Goal: Transaction & Acquisition: Purchase product/service

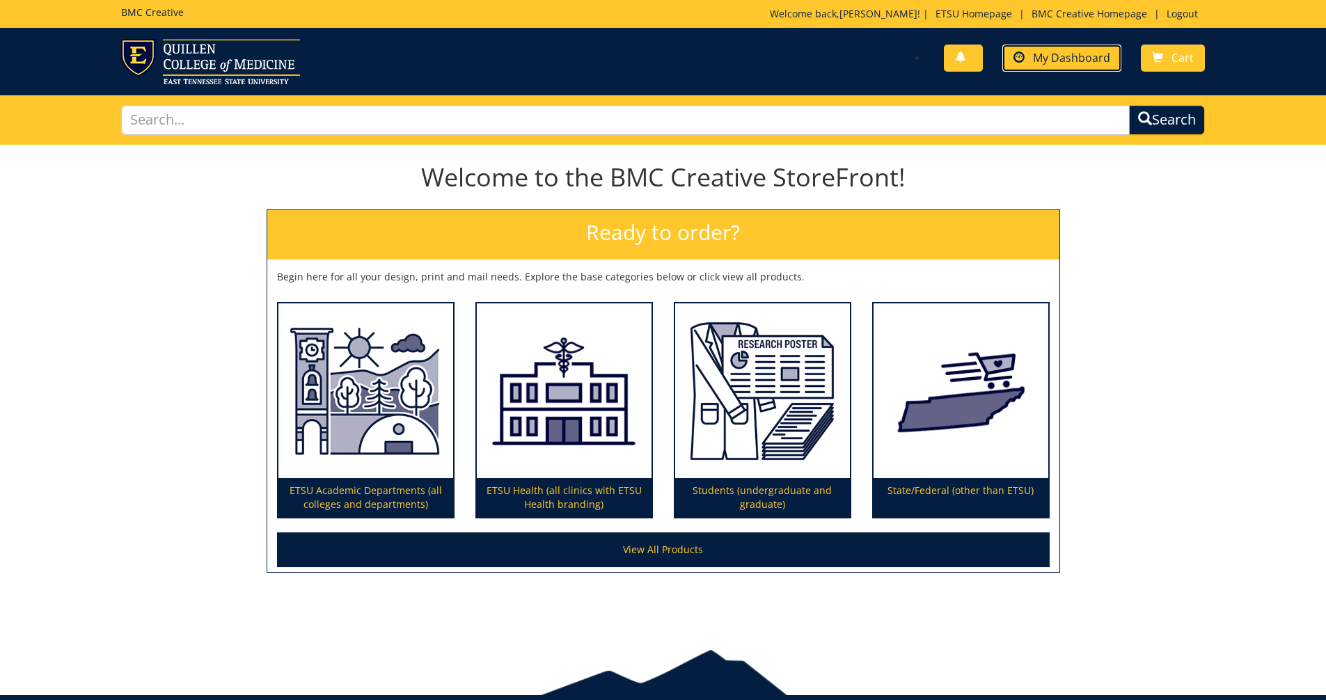
click at [1047, 61] on span "My Dashboard" at bounding box center [1071, 57] width 77 height 15
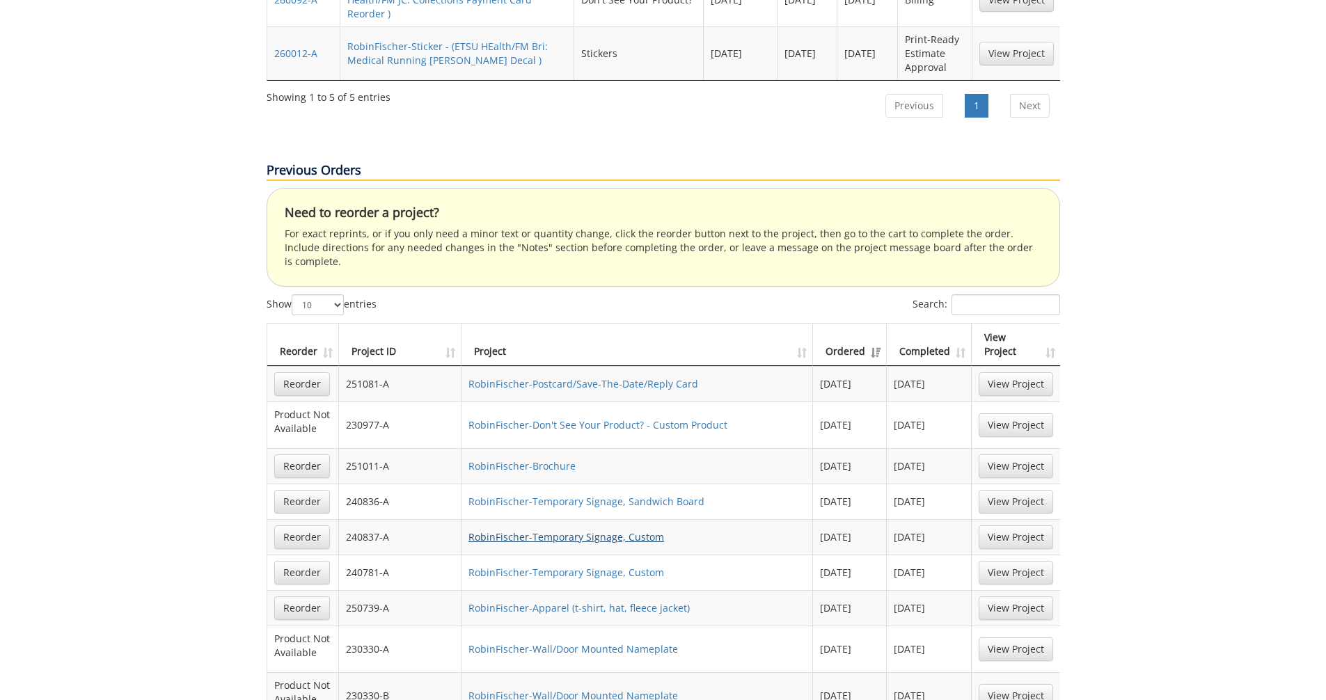
scroll to position [1253, 0]
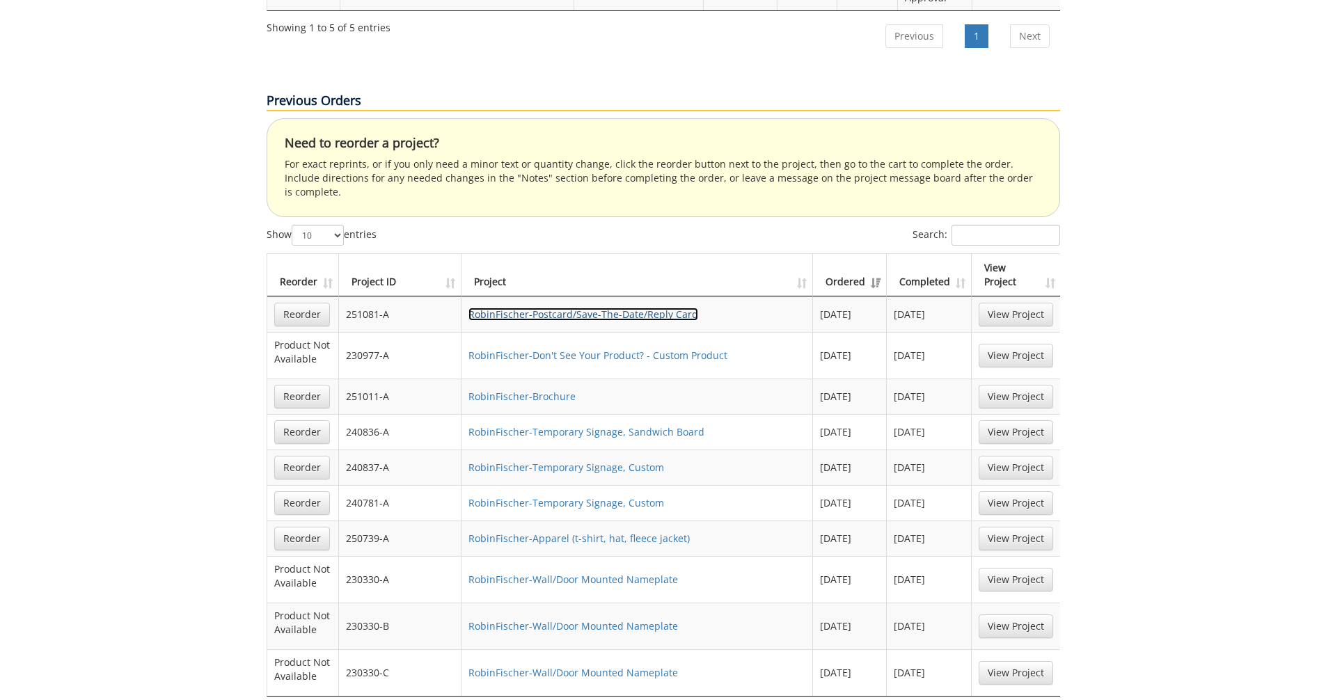
click at [517, 308] on link "RobinFischer-Postcard/Save-The-Date/Reply Card" at bounding box center [583, 314] width 230 height 13
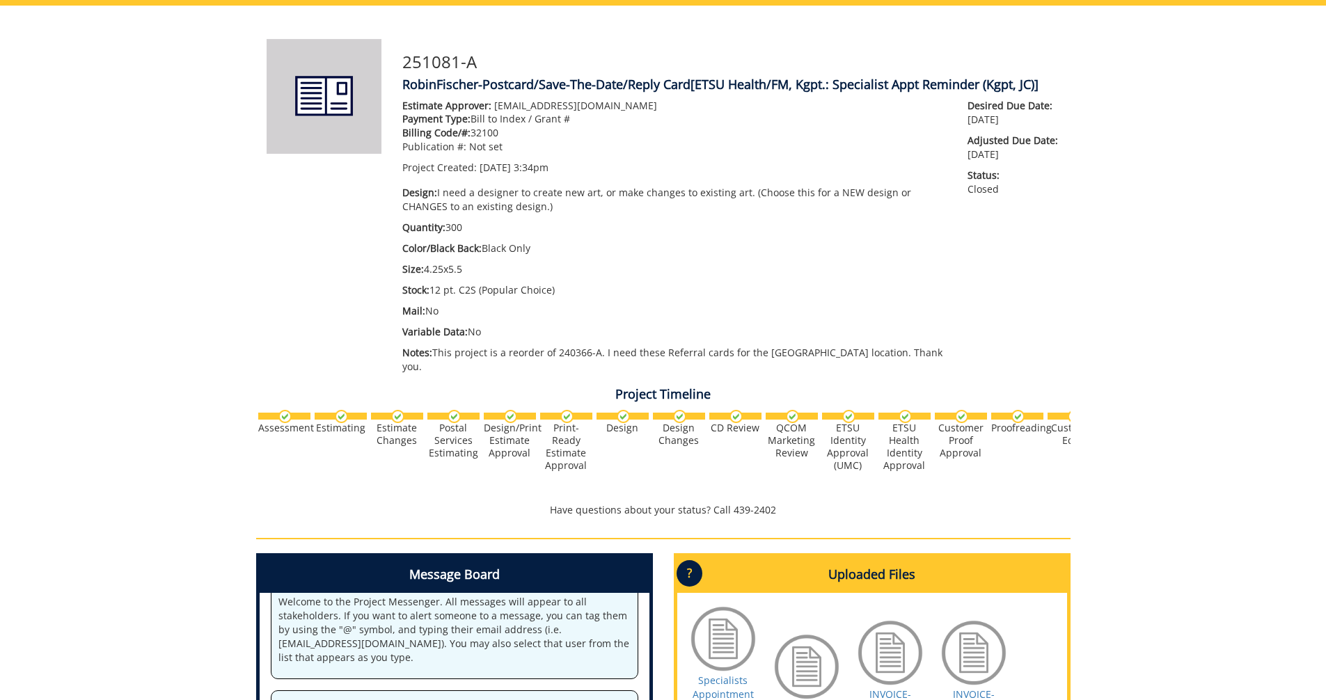
scroll to position [209, 0]
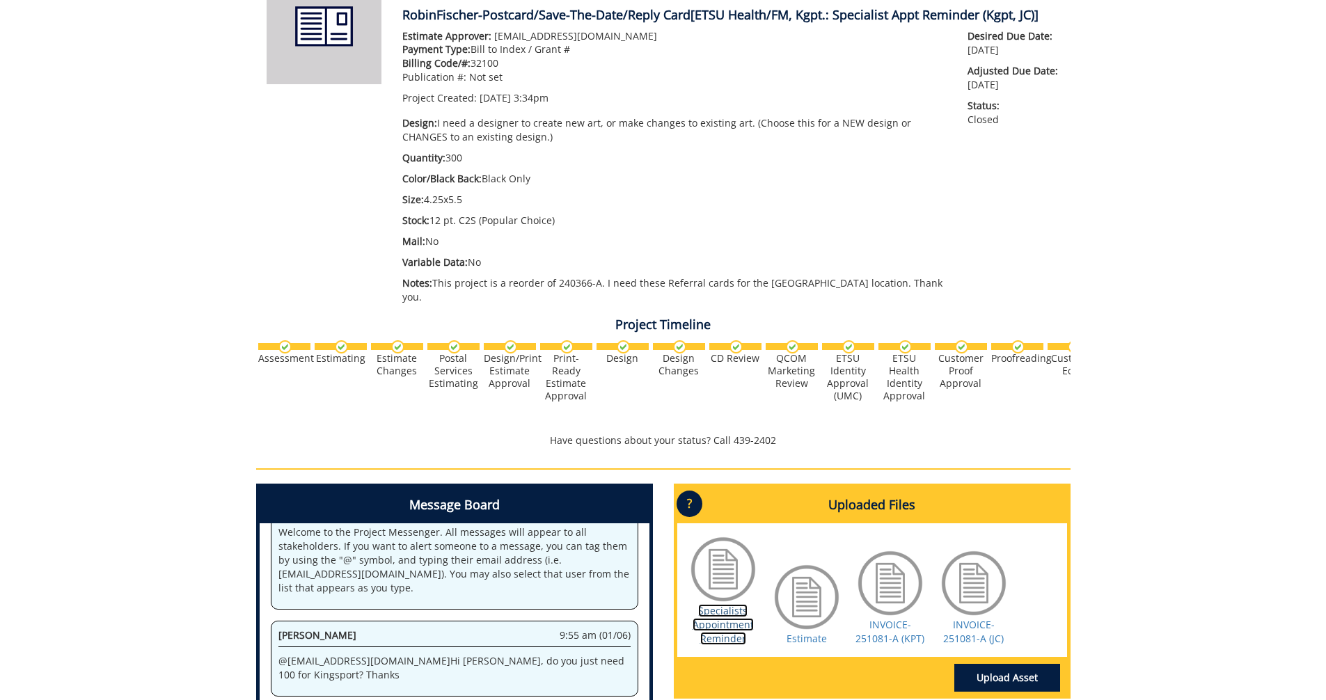
click at [729, 610] on link "Specialists Appointment Reminder" at bounding box center [723, 624] width 61 height 41
click at [811, 632] on link "Estimate" at bounding box center [806, 638] width 40 height 13
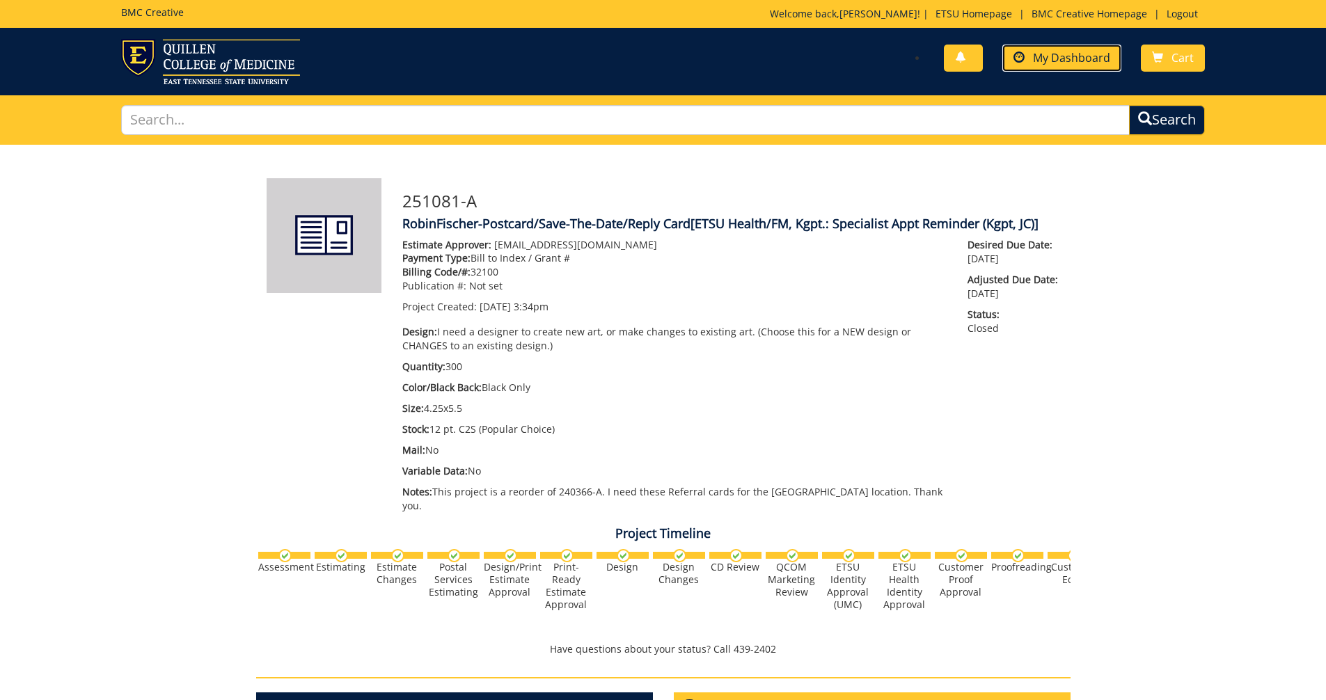
click at [1047, 56] on span "My Dashboard" at bounding box center [1071, 57] width 77 height 15
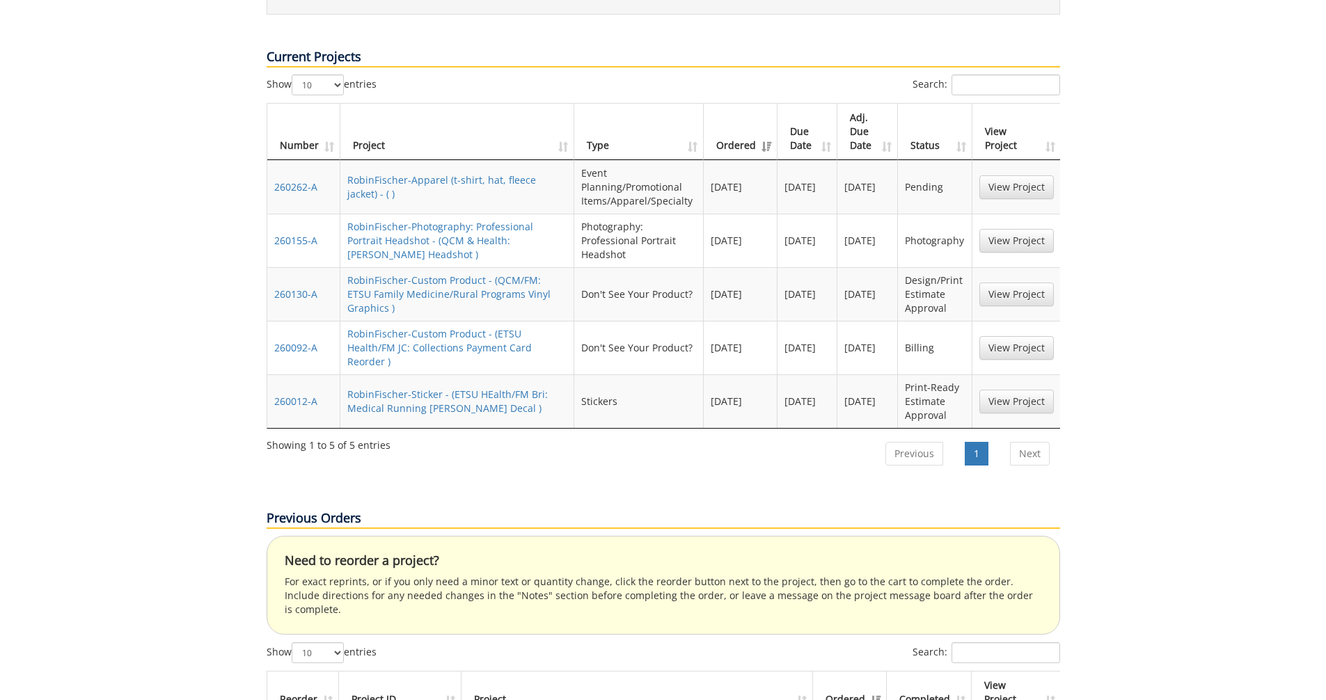
scroll to position [974, 0]
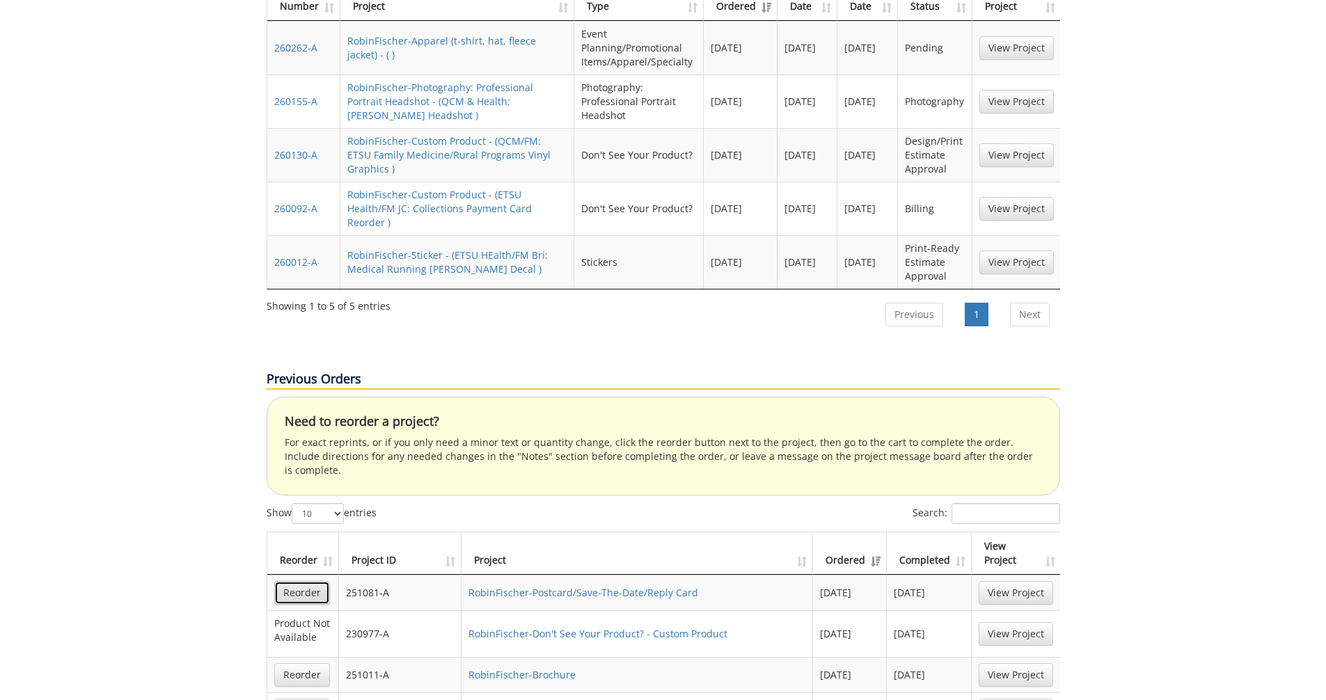
click at [312, 581] on link "Reorder" at bounding box center [302, 593] width 56 height 24
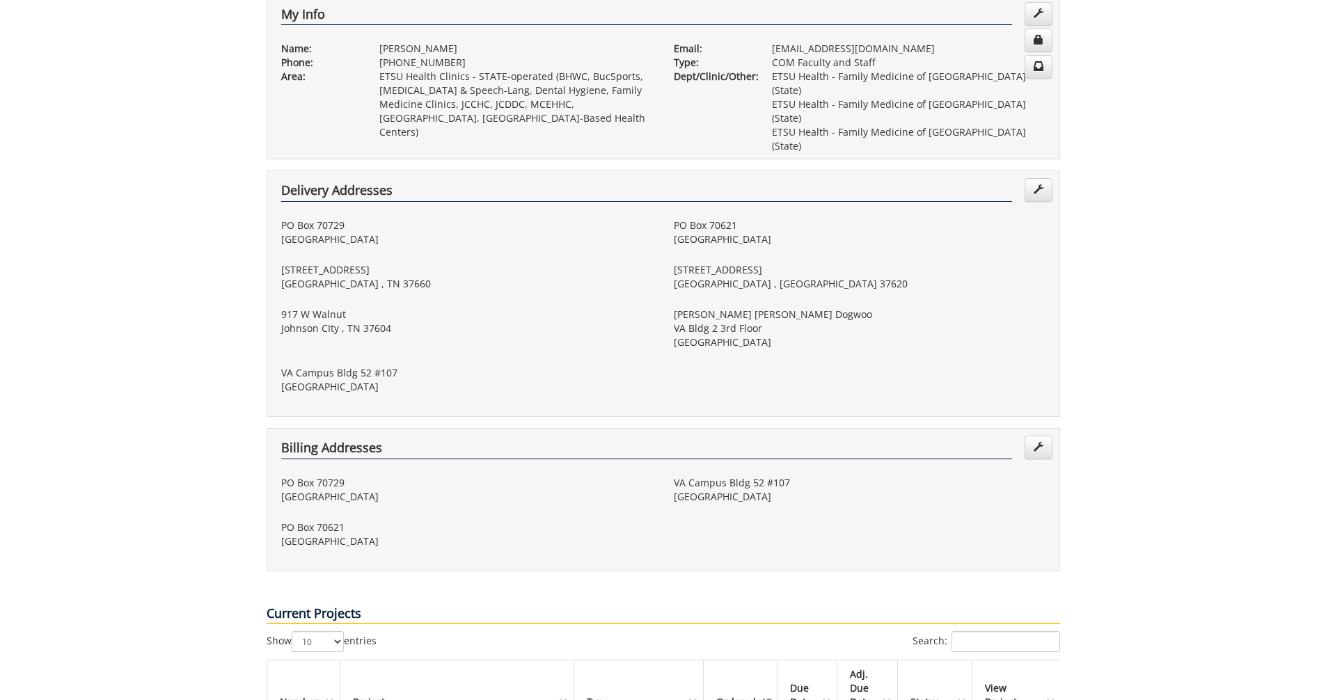
scroll to position [0, 0]
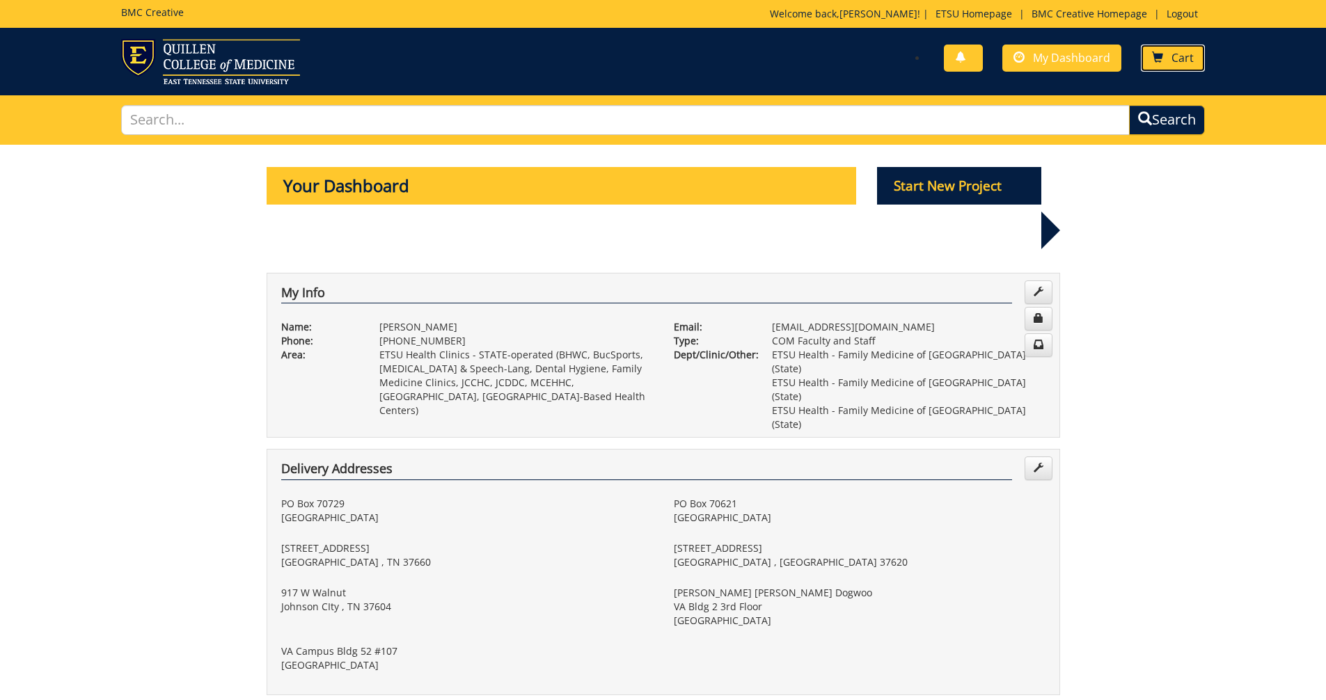
click at [1164, 62] on link "Cart" at bounding box center [1173, 58] width 64 height 27
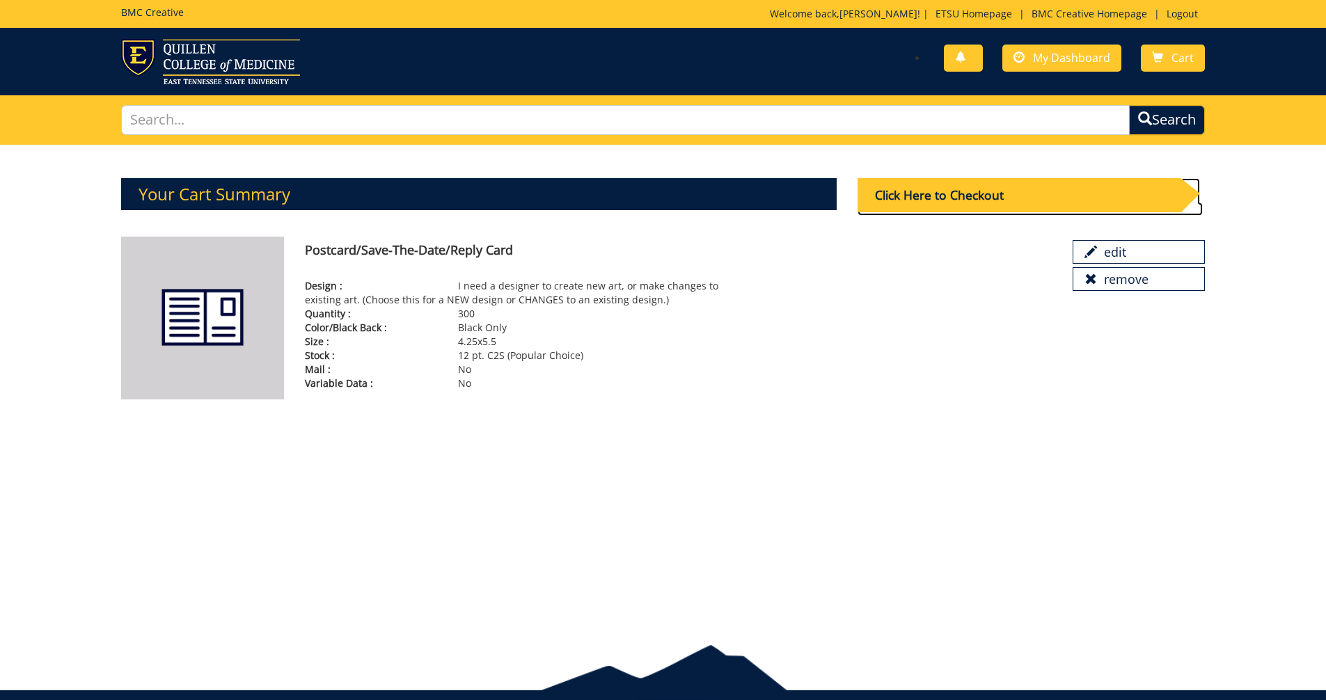
click at [958, 196] on div "Click Here to Checkout" at bounding box center [1018, 195] width 323 height 34
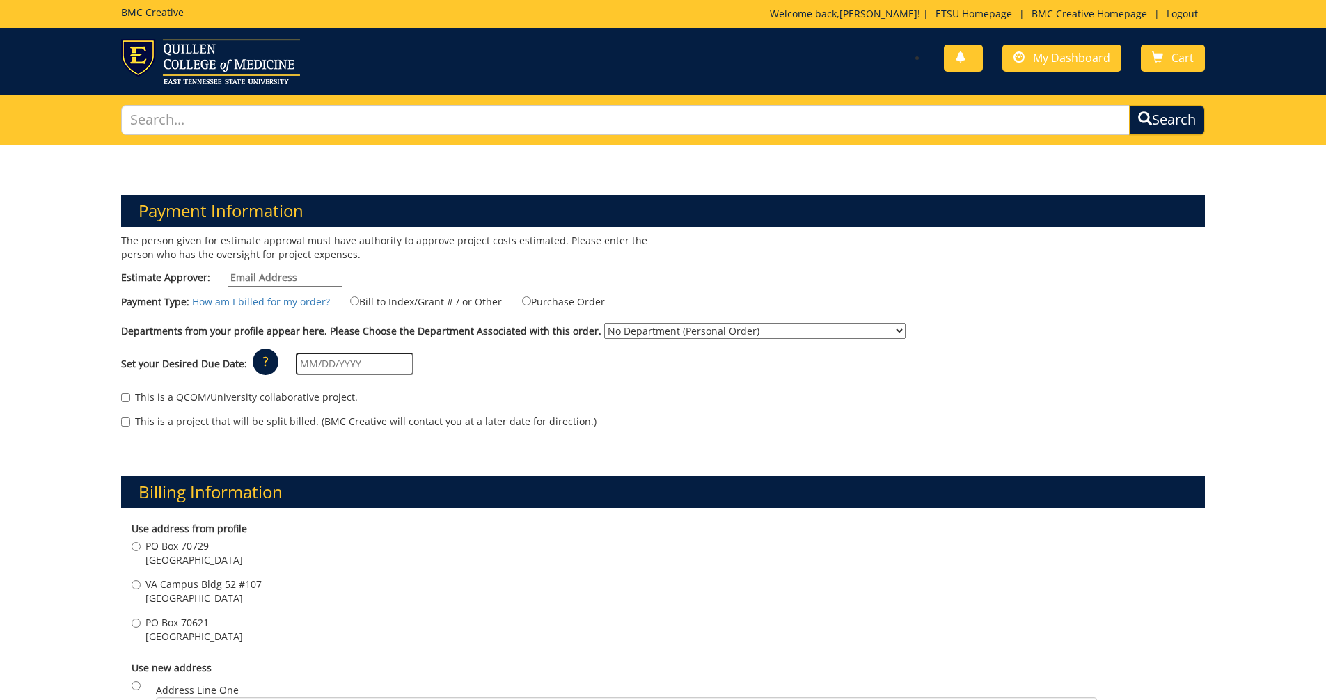
click at [283, 274] on input "Estimate Approver:" at bounding box center [285, 278] width 115 height 18
type input "fischerr@etsu.edu"
click at [351, 301] on input "Bill to Index/Grant # / or Other" at bounding box center [354, 301] width 9 height 9
radio input "true"
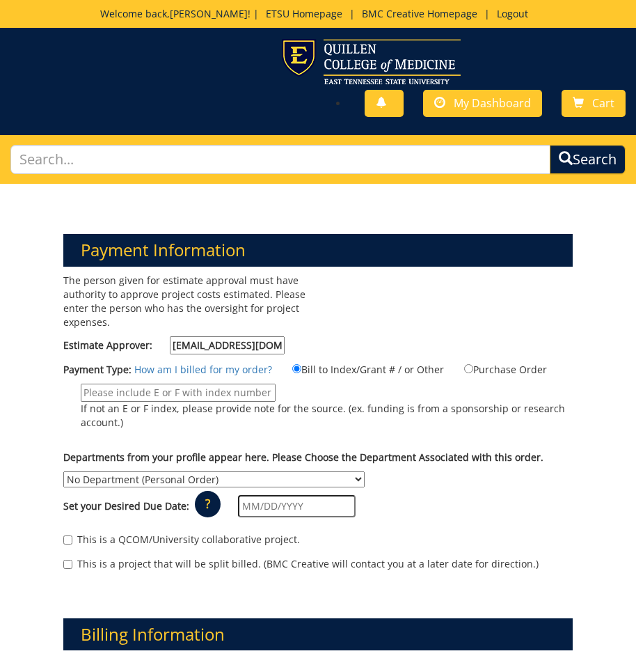
click at [98, 392] on input "If not an E or F index, please provide note for the source. (ex. funding is fro…" at bounding box center [178, 393] width 195 height 18
paste input "30-64130-100000-100-74599-200-999-999-999-999-99"
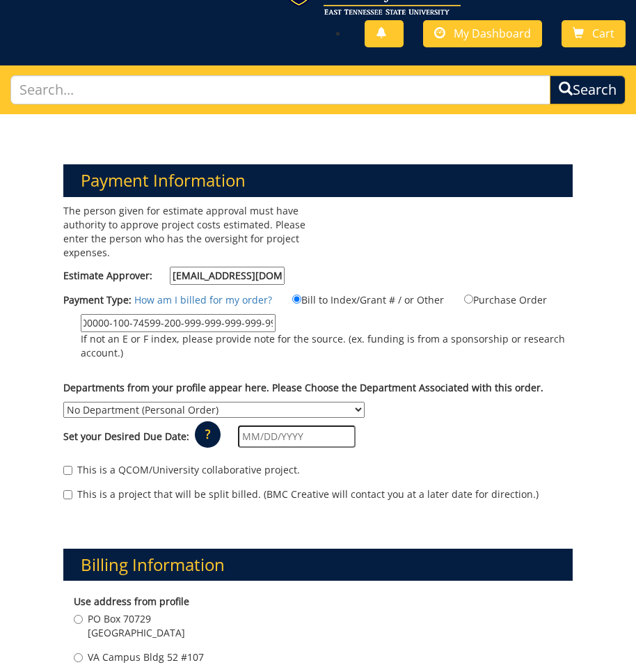
type input "30-64130-100000-100-74599-200-999-999-999-999-99"
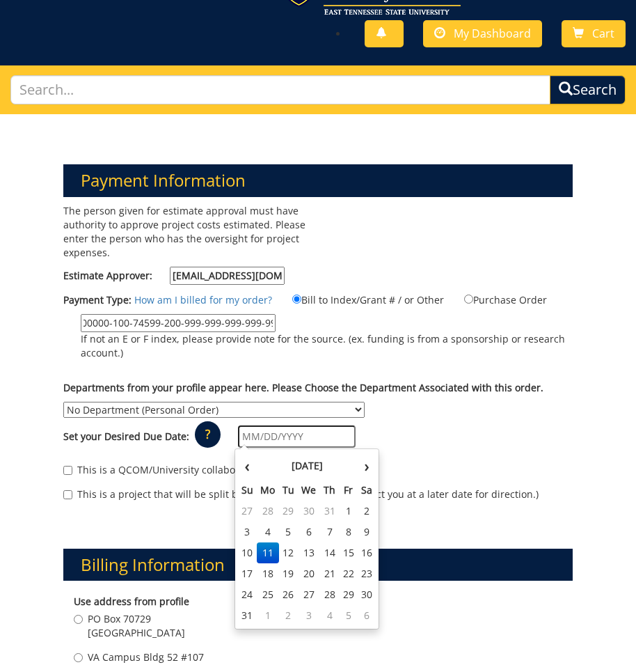
scroll to position [0, 0]
click at [315, 438] on input "text" at bounding box center [297, 436] width 118 height 22
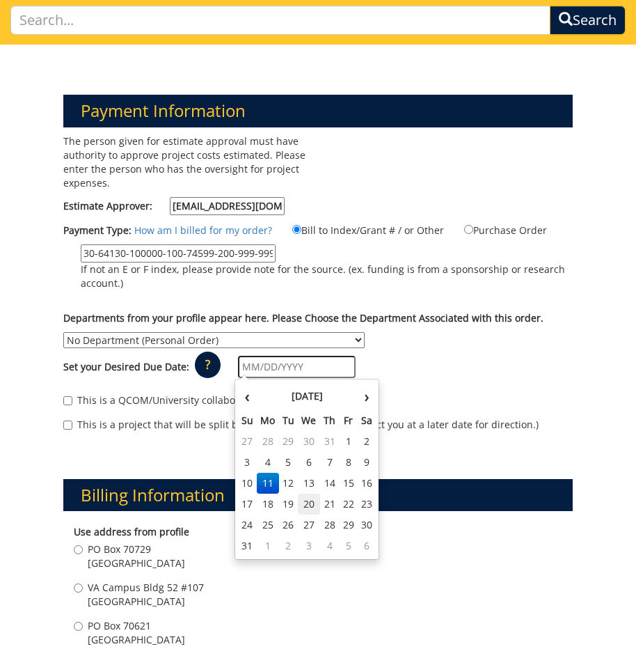
scroll to position [209, 0]
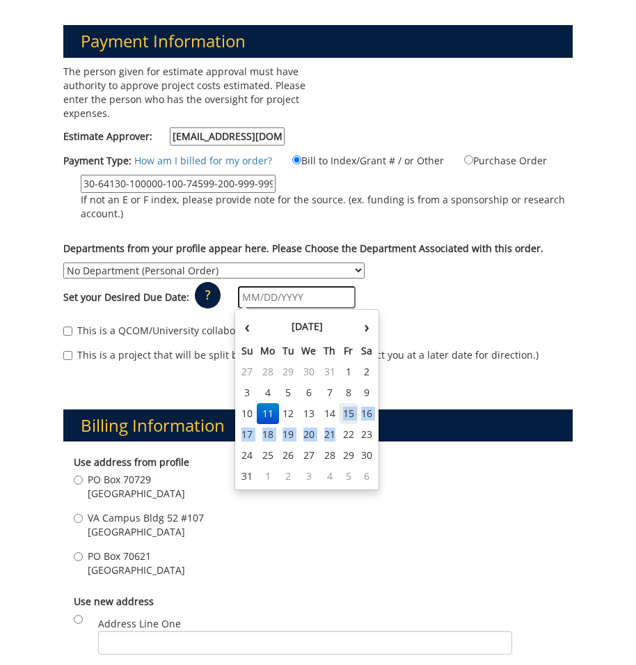
drag, startPoint x: 335, startPoint y: 432, endPoint x: 345, endPoint y: 412, distance: 22.4
click at [345, 412] on tbody "27 28 29 30 31 1 2 3 4 5 6 7 8 9 10 11 12 13 14 15 16 17 18 19 20 21 22 23 24 2…" at bounding box center [307, 423] width 138 height 125
click at [345, 412] on td "15" at bounding box center [348, 413] width 19 height 21
type input "[DATE]"
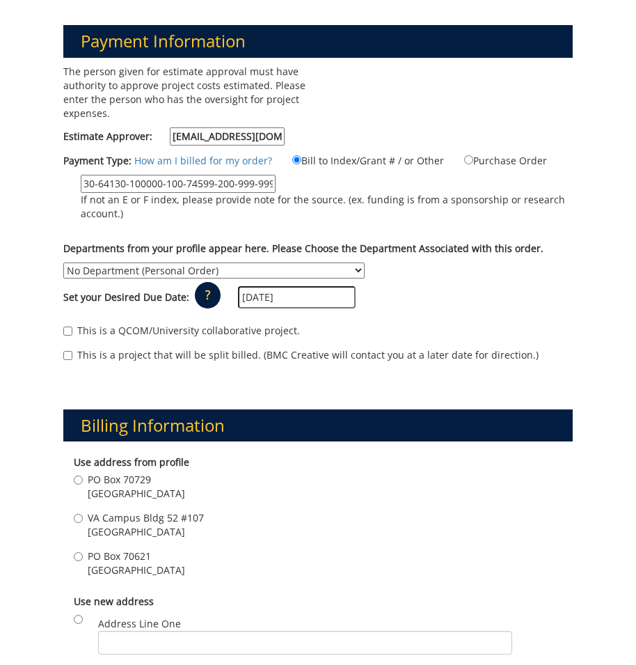
scroll to position [278, 0]
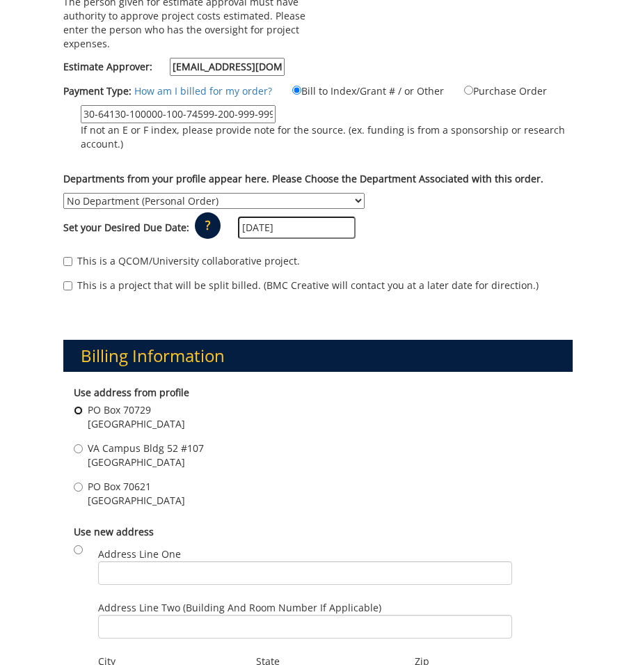
click at [80, 410] on input "PO Box 70729 Johnson City , TN 37614" at bounding box center [78, 410] width 9 height 9
radio input "true"
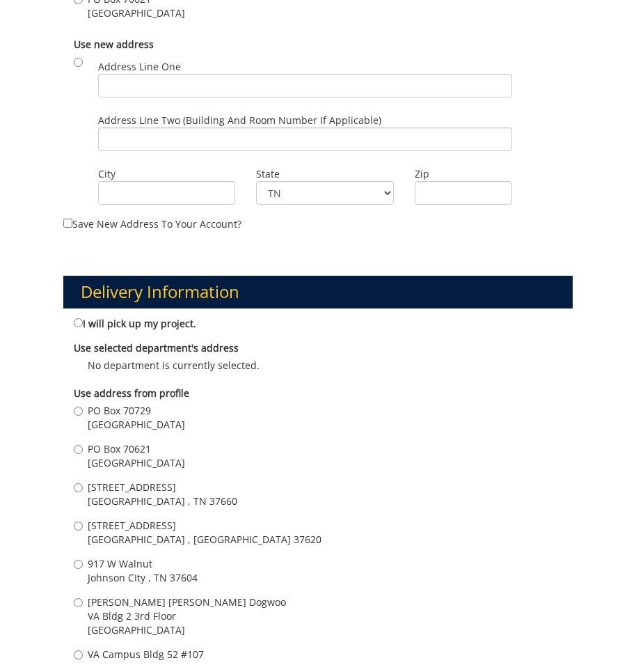
scroll to position [835, 0]
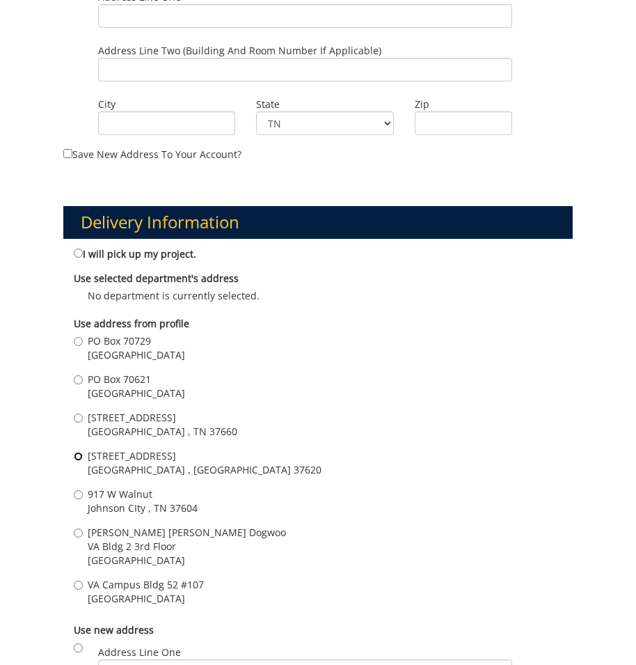
click at [84, 457] on label "208 Medical Park Blvd Bristol , TN 37620" at bounding box center [198, 463] width 248 height 28
click at [83, 457] on input "208 Medical Park Blvd Bristol , TN 37620" at bounding box center [78, 456] width 9 height 9
radio input "true"
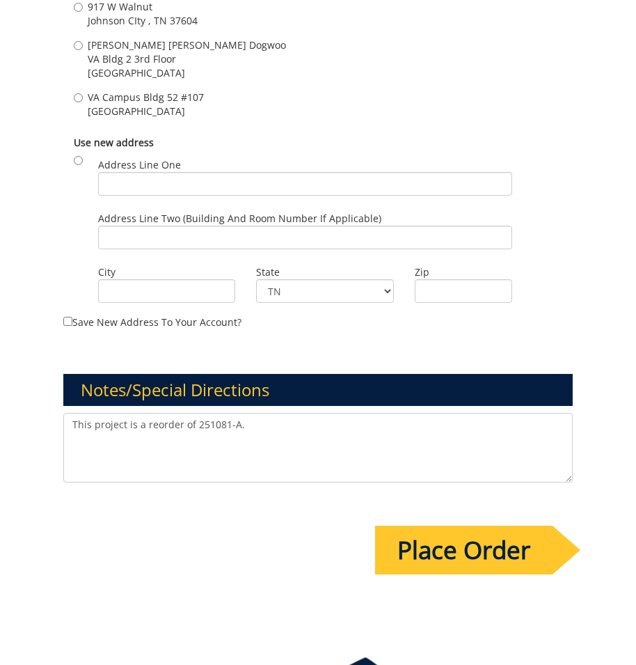
scroll to position [1392, 0]
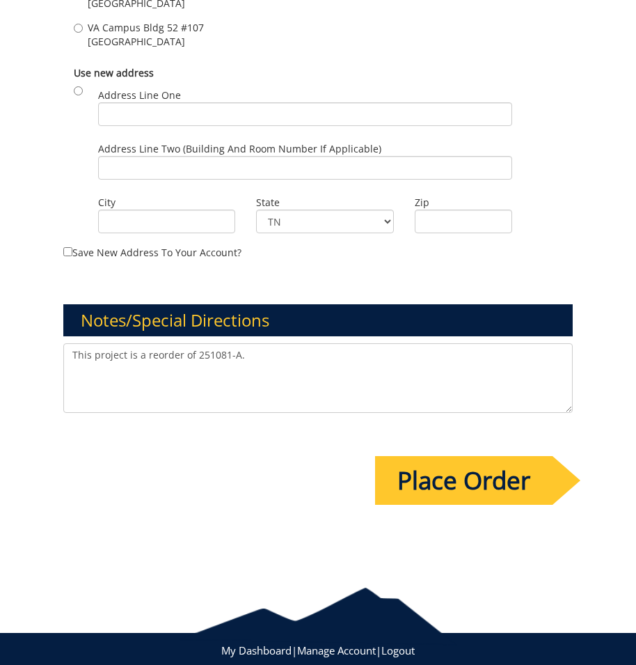
click at [143, 368] on textarea "This project is a reorder of 251081-A." at bounding box center [317, 378] width 509 height 70
click at [280, 361] on textarea "This project is a reorder of 251081-A." at bounding box center [317, 378] width 509 height 70
type textarea "This project is a reorder of 251081-A. 200 cards for Bristol Family Medicine. W…"
click at [416, 489] on input "Place Order" at bounding box center [463, 480] width 177 height 49
